Goal: Consume media (video, audio): Consume media (video, audio)

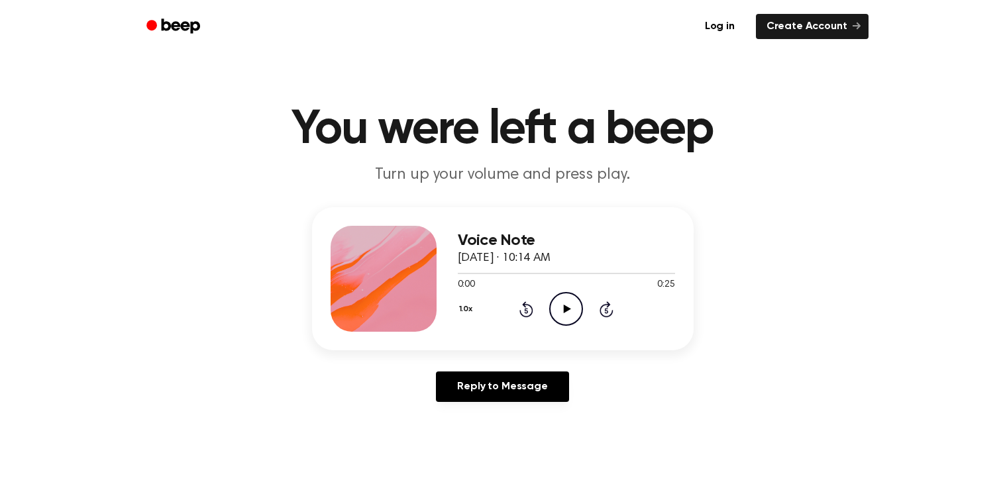
click at [559, 302] on icon "Play Audio" at bounding box center [566, 309] width 34 height 34
click at [523, 307] on icon "Rewind 5 seconds" at bounding box center [526, 309] width 15 height 17
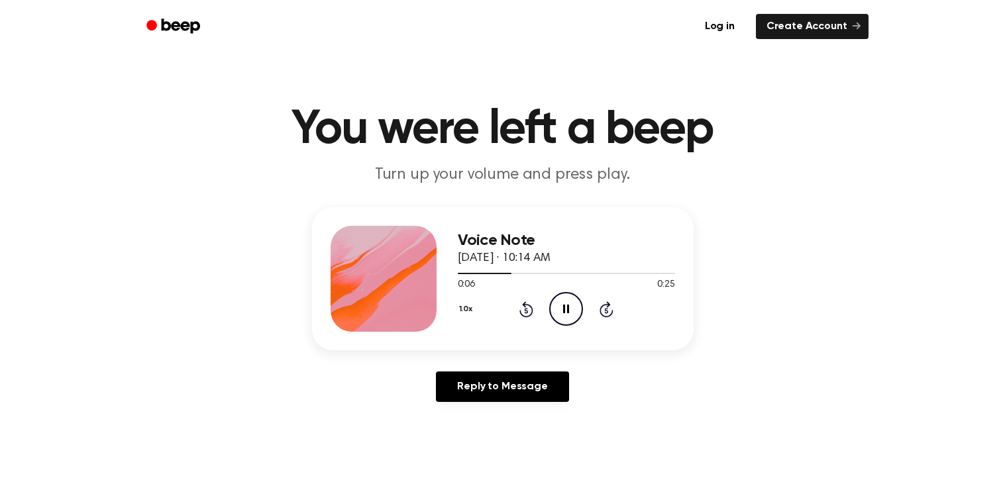
click at [523, 307] on icon "Rewind 5 seconds" at bounding box center [526, 309] width 15 height 17
click at [708, 377] on div "Voice Note [DATE] · 10:14 AM 0:00 0:25 Your browser does not support the [objec…" at bounding box center [502, 309] width 973 height 205
click at [564, 316] on icon "Pause Audio" at bounding box center [566, 309] width 34 height 34
